Goal: Find contact information: Find contact information

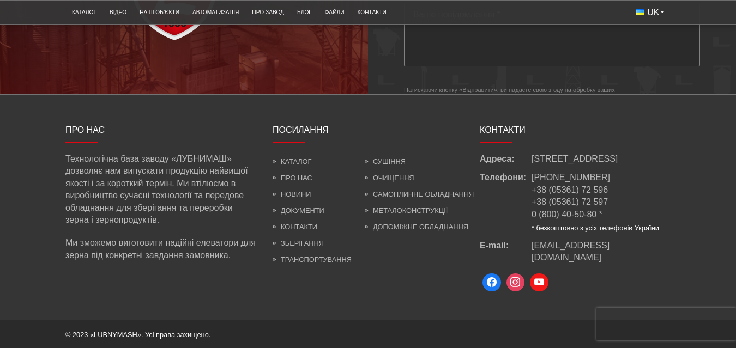
scroll to position [3078, 0]
drag, startPoint x: 643, startPoint y: 256, endPoint x: 530, endPoint y: 257, distance: 113.3
click at [530, 258] on div "E-mail: [EMAIL_ADDRESS][DOMAIN_NAME]" at bounding box center [574, 252] width 191 height 25
copy div "[EMAIL_ADDRESS][DOMAIN_NAME]"
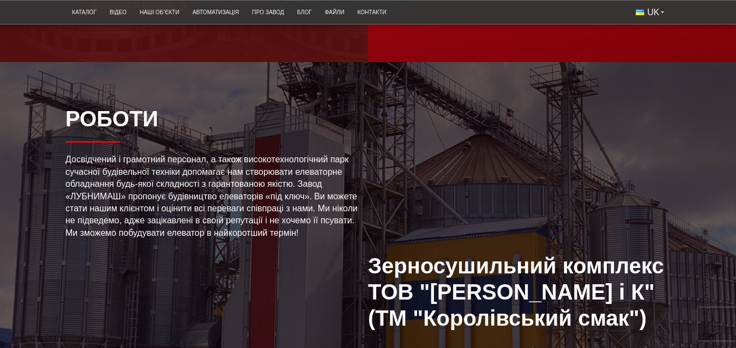
scroll to position [1633, 0]
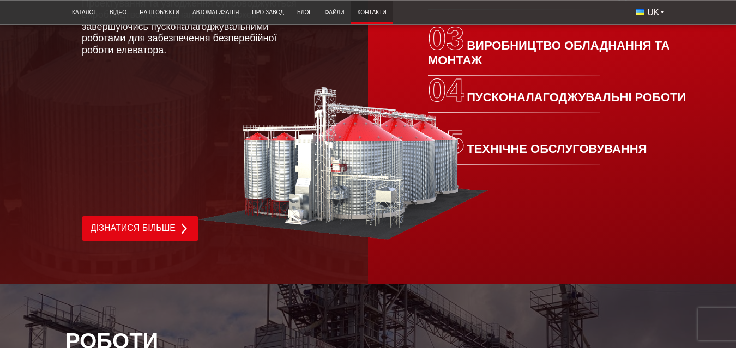
click at [381, 9] on link "Контакти" at bounding box center [371, 12] width 42 height 18
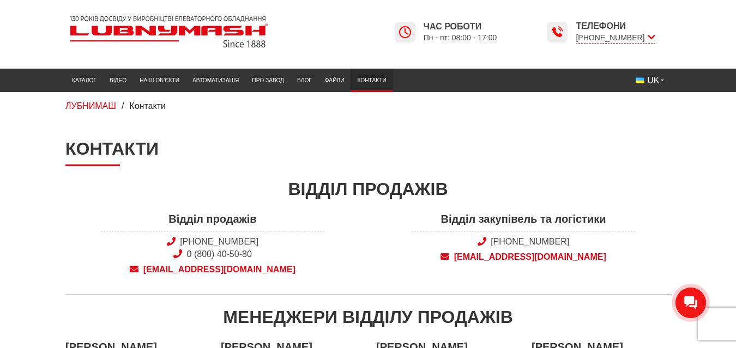
scroll to position [39, 0]
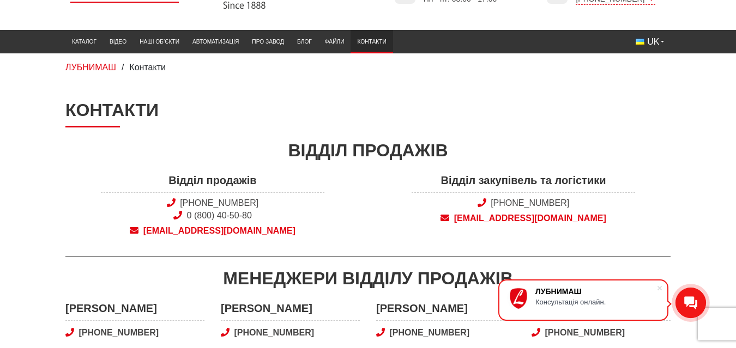
drag, startPoint x: 600, startPoint y: 211, endPoint x: 585, endPoint y: 220, distance: 17.4
copy div "snab@lubnymash.com"
